Goal: Find specific page/section: Find specific page/section

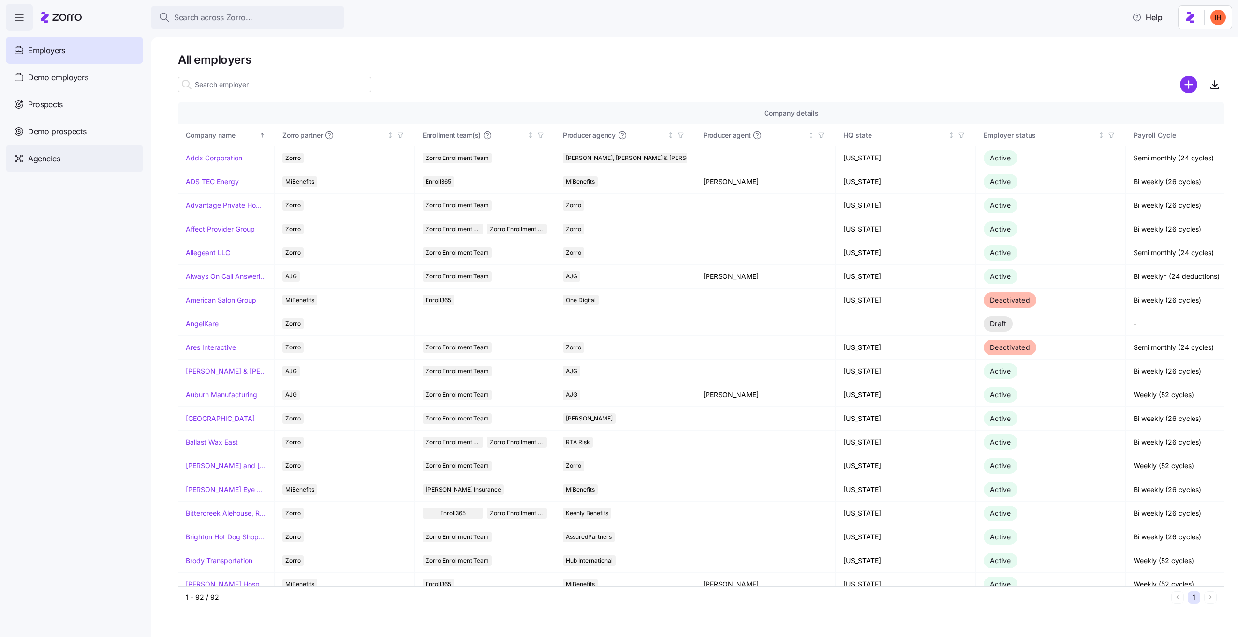
click at [57, 157] on span "Agencies" at bounding box center [44, 159] width 32 height 12
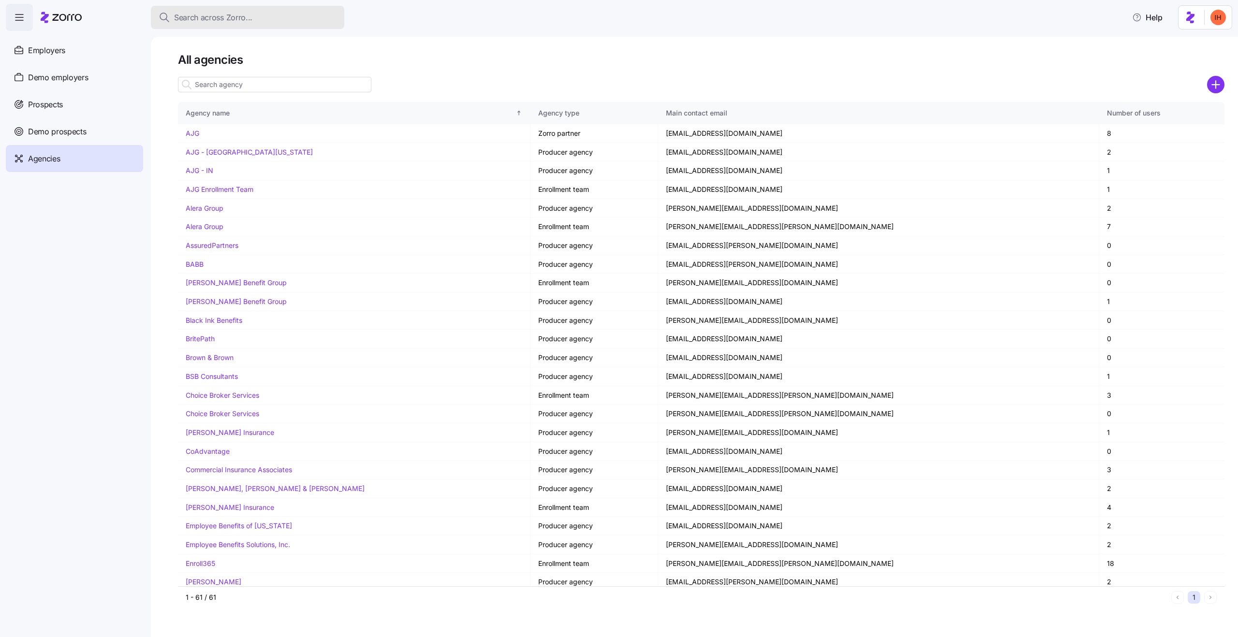
click at [209, 19] on span "Search across Zorro..." at bounding box center [213, 18] width 78 height 12
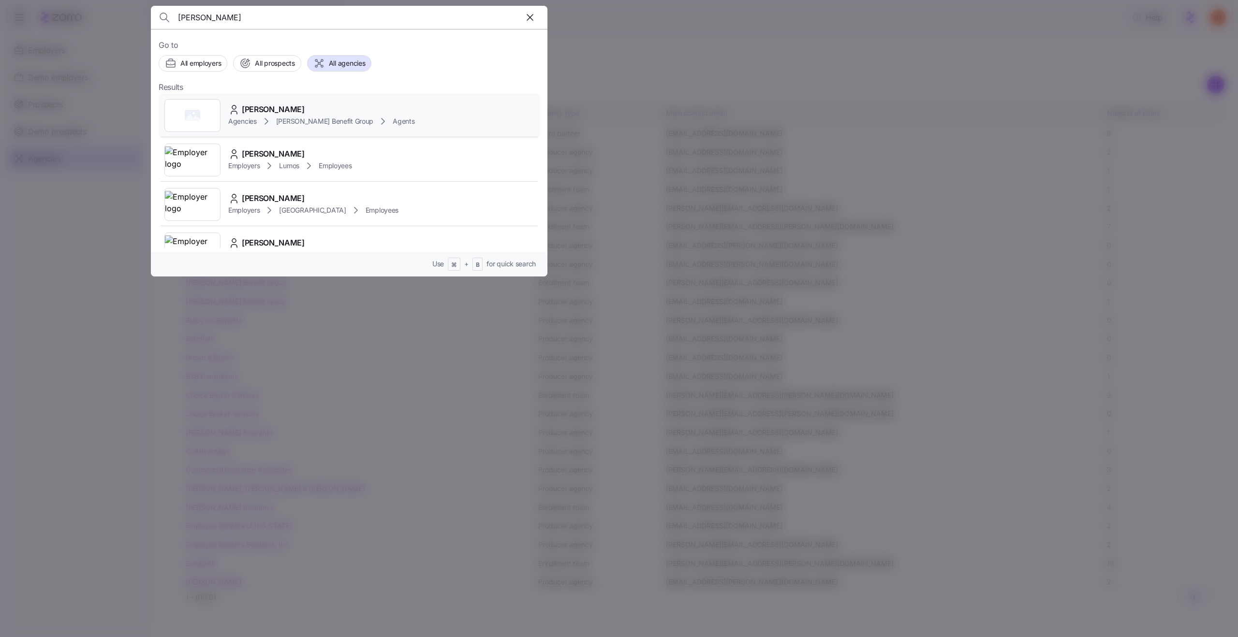
type input "[PERSON_NAME]"
click at [310, 122] on span "[PERSON_NAME] Benefit Group" at bounding box center [324, 122] width 97 height 10
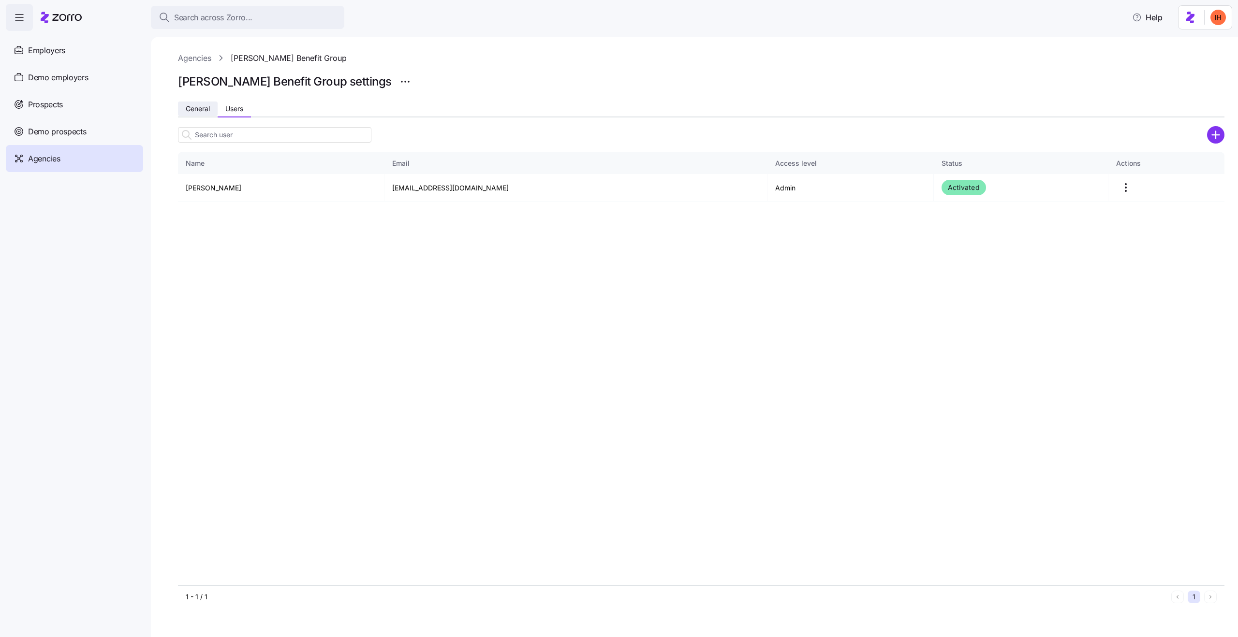
click at [200, 107] on span "General" at bounding box center [198, 108] width 24 height 7
